Goal: Transaction & Acquisition: Purchase product/service

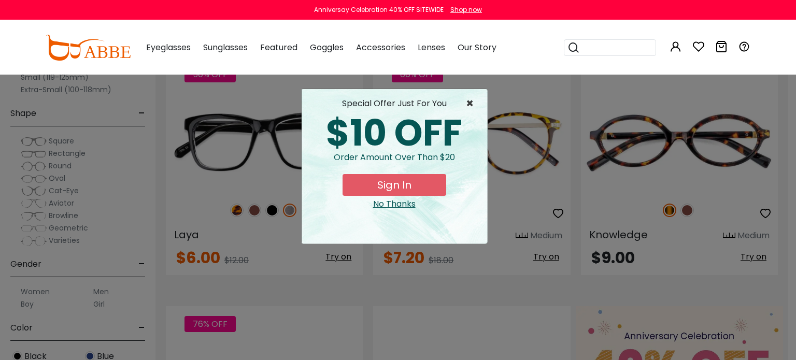
click at [471, 100] on span "×" at bounding box center [472, 103] width 13 height 12
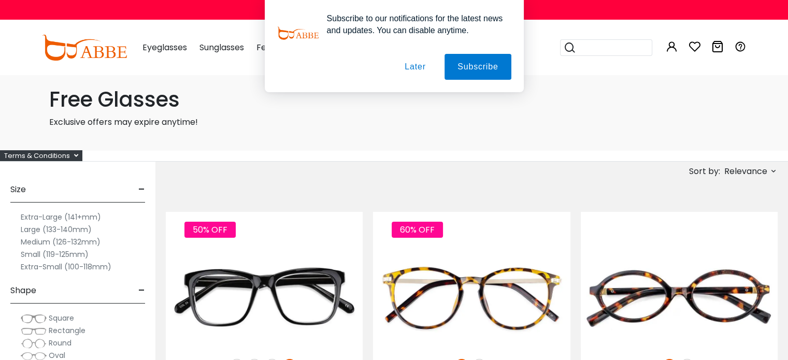
click at [415, 64] on button "Later" at bounding box center [415, 67] width 47 height 26
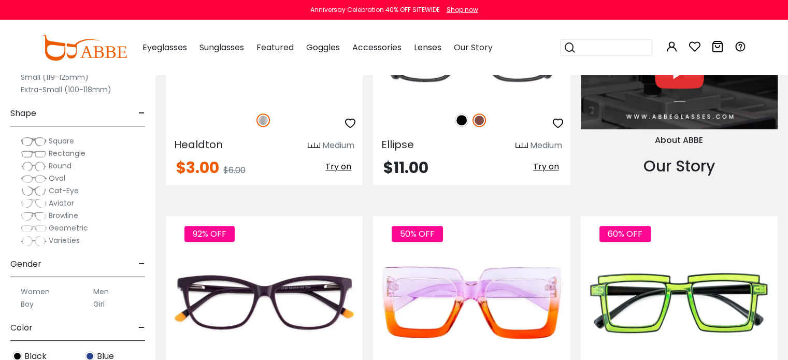
scroll to position [1140, 0]
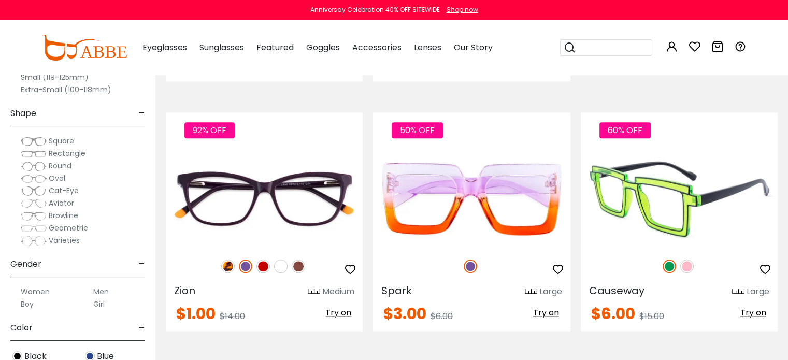
click at [684, 264] on img at bounding box center [687, 266] width 13 height 13
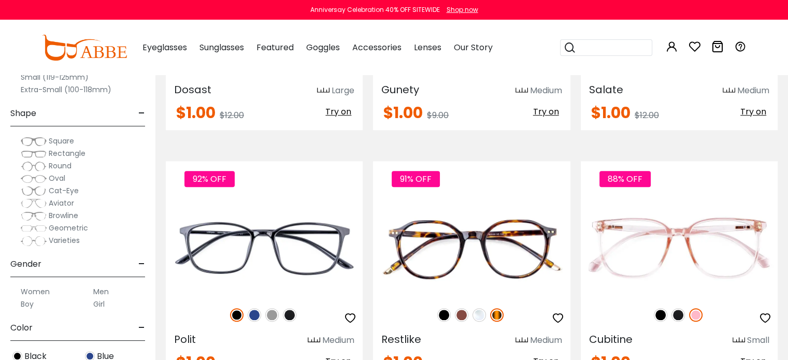
scroll to position [4924, 0]
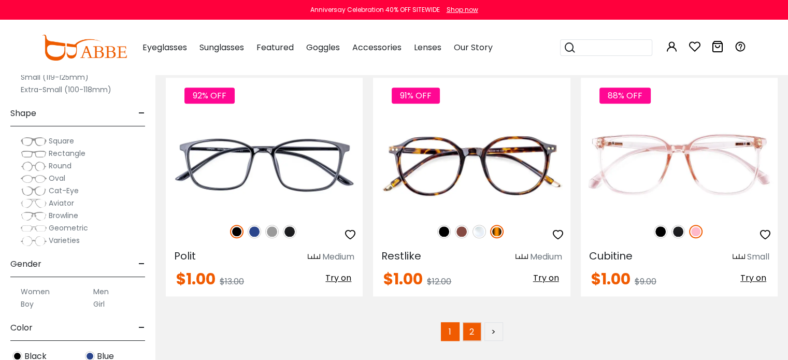
click at [472, 327] on link "2" at bounding box center [472, 331] width 19 height 19
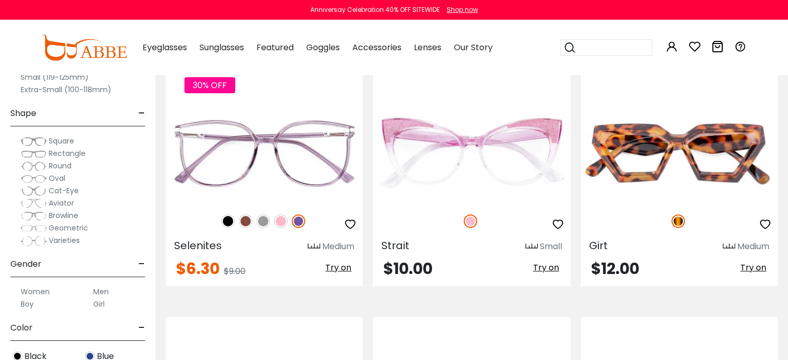
scroll to position [3887, 0]
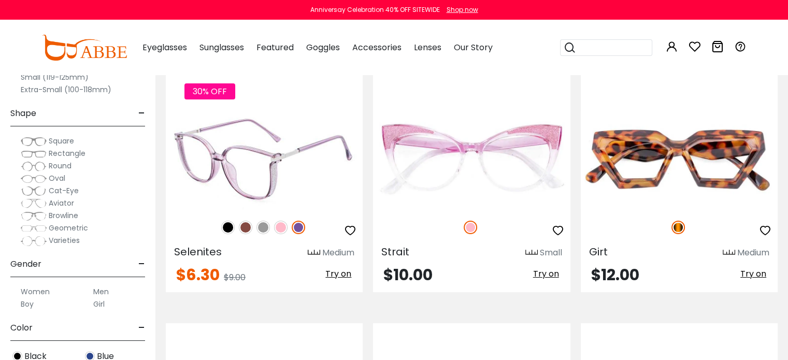
click at [263, 222] on img at bounding box center [263, 227] width 13 height 13
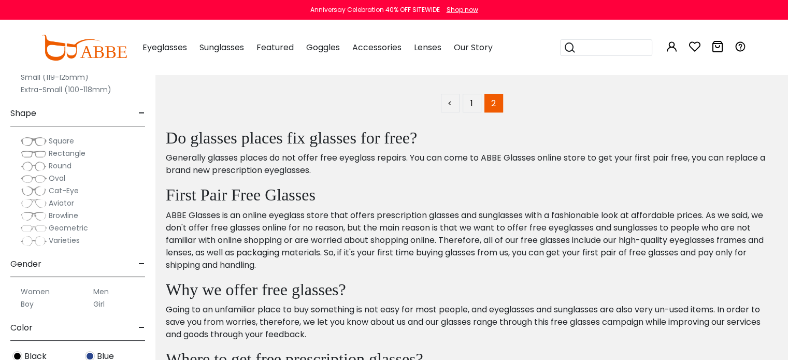
scroll to position [4613, 0]
